Goal: Transaction & Acquisition: Purchase product/service

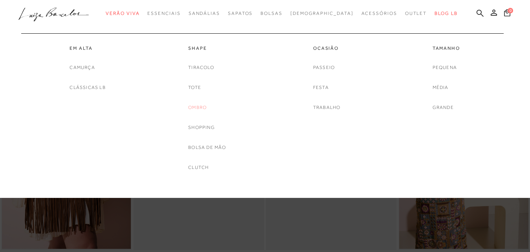
click at [197, 106] on link "Ombro" at bounding box center [197, 108] width 18 height 8
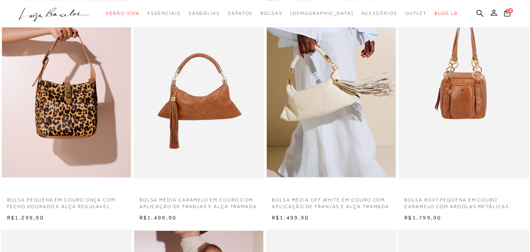
scroll to position [240, 0]
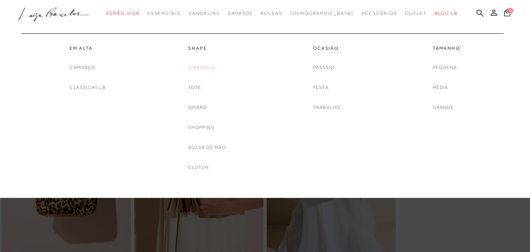
click at [193, 69] on link "Tiracolo" at bounding box center [201, 68] width 26 height 8
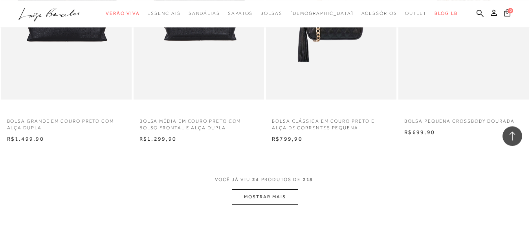
scroll to position [1442, 0]
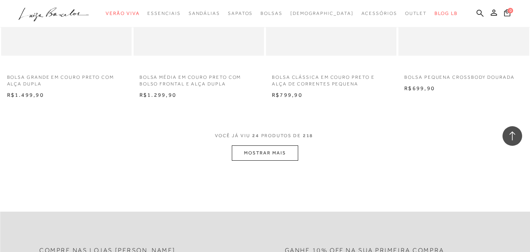
click at [267, 154] on button "MOSTRAR MAIS" at bounding box center [265, 153] width 66 height 15
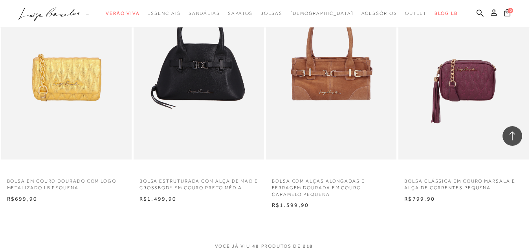
scroll to position [2924, 0]
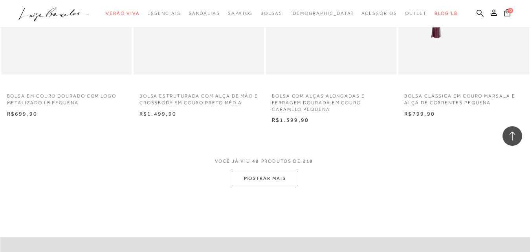
click at [278, 179] on button "MOSTRAR MAIS" at bounding box center [265, 178] width 66 height 15
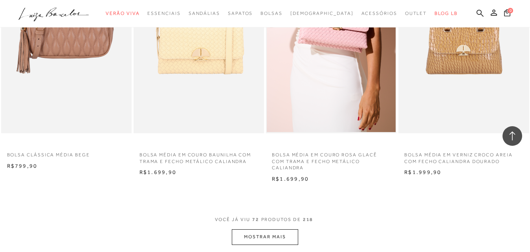
scroll to position [4446, 0]
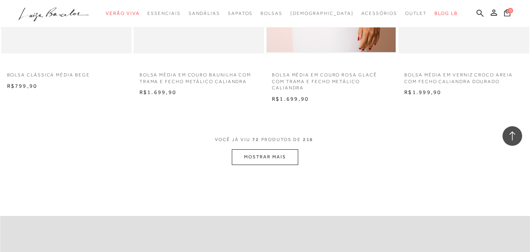
click at [285, 160] on button "MOSTRAR MAIS" at bounding box center [265, 157] width 66 height 15
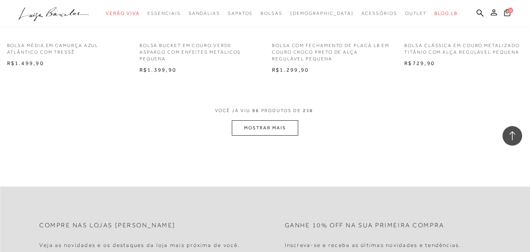
scroll to position [6048, 0]
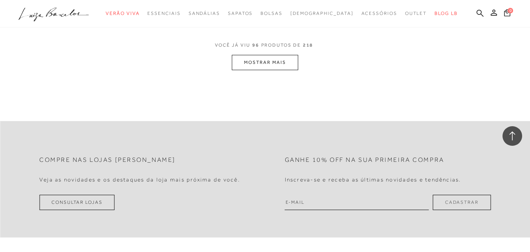
click at [266, 64] on button "MOSTRAR MAIS" at bounding box center [265, 62] width 66 height 15
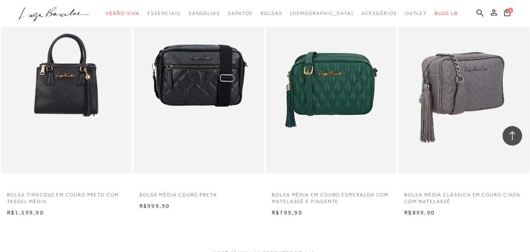
scroll to position [7370, 0]
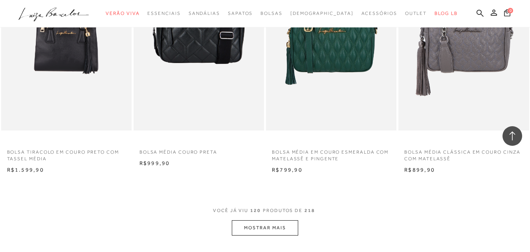
click at [269, 233] on button "MOSTRAR MAIS" at bounding box center [265, 228] width 66 height 15
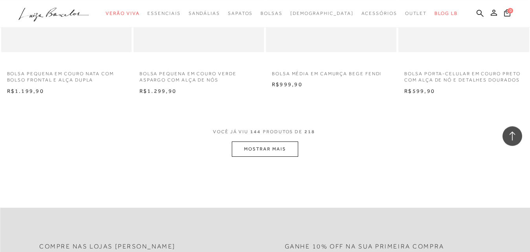
scroll to position [8972, 0]
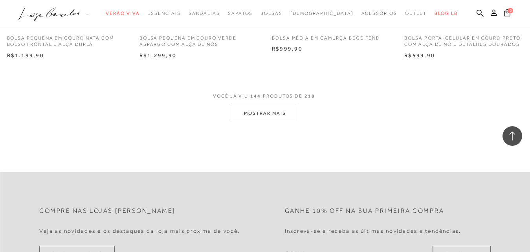
click at [276, 121] on button "MOSTRAR MAIS" at bounding box center [265, 113] width 66 height 15
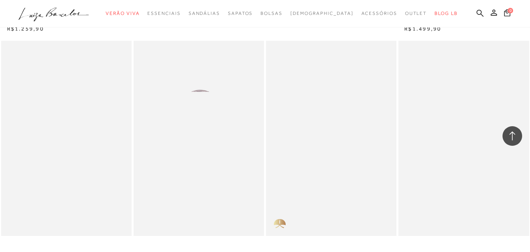
scroll to position [10454, 0]
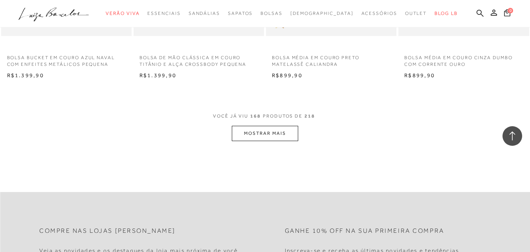
click at [259, 141] on button "MOSTRAR MAIS" at bounding box center [265, 133] width 66 height 15
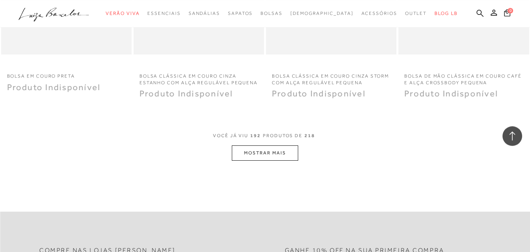
scroll to position [11976, 0]
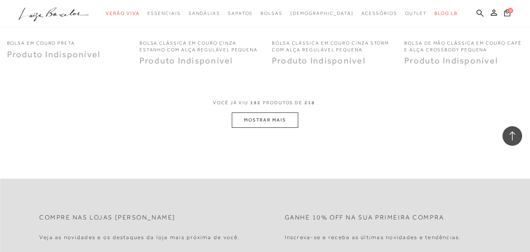
click at [268, 128] on button "MOSTRAR MAIS" at bounding box center [265, 120] width 66 height 15
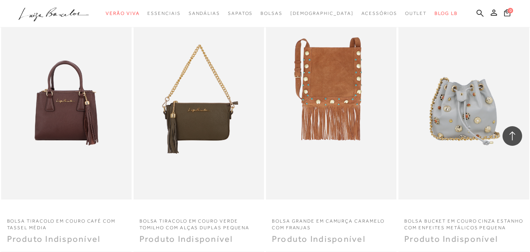
scroll to position [13258, 0]
